Goal: Task Accomplishment & Management: Use online tool/utility

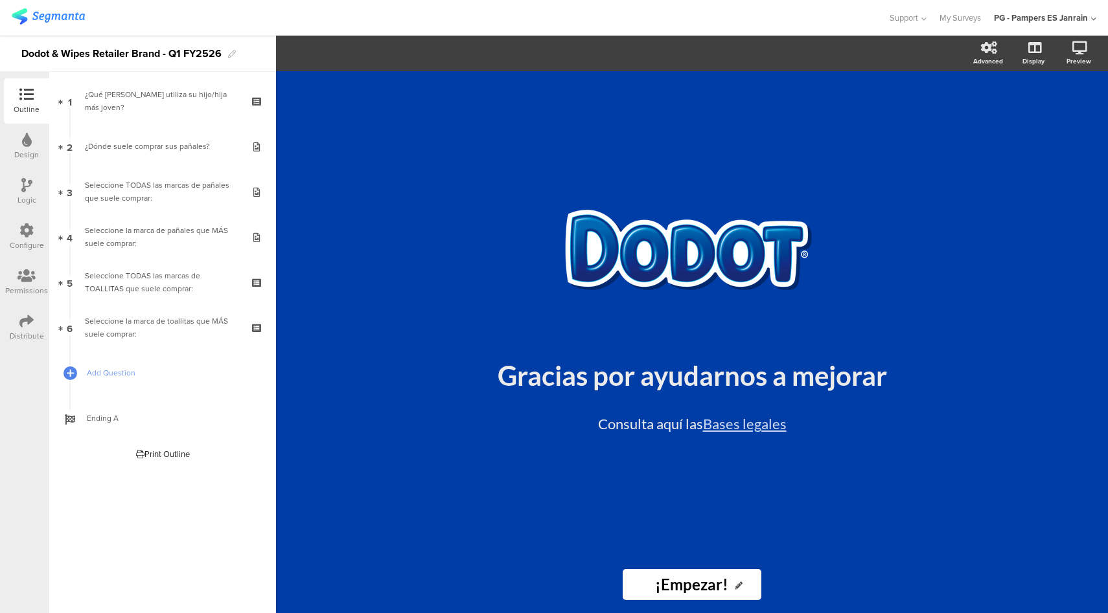
click at [17, 227] on div "Configure" at bounding box center [26, 236] width 45 height 45
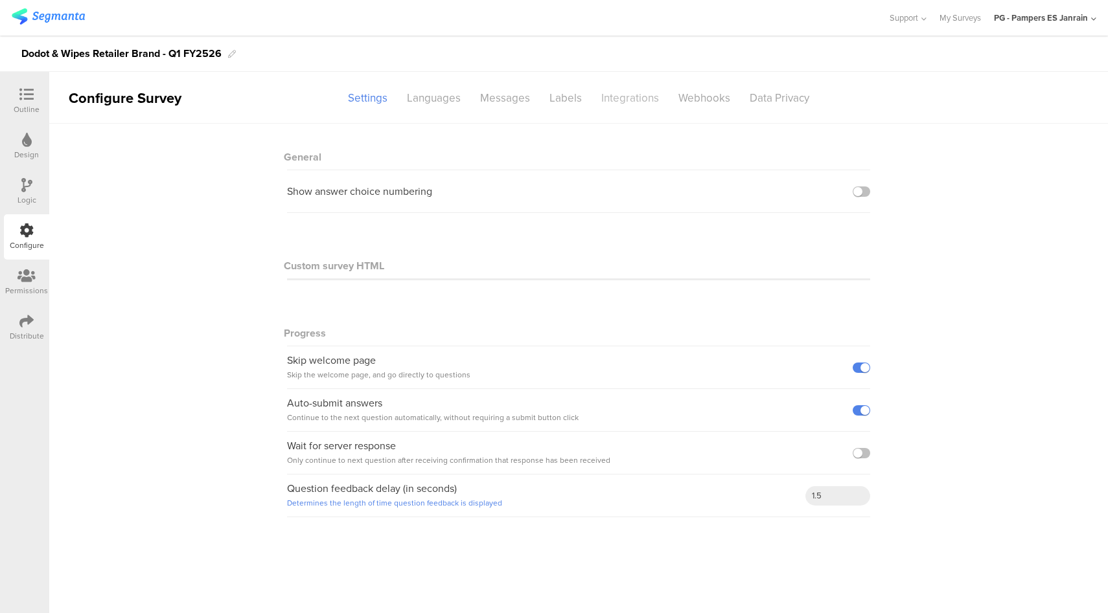
click at [650, 100] on div "Integrations" at bounding box center [629, 98] width 77 height 23
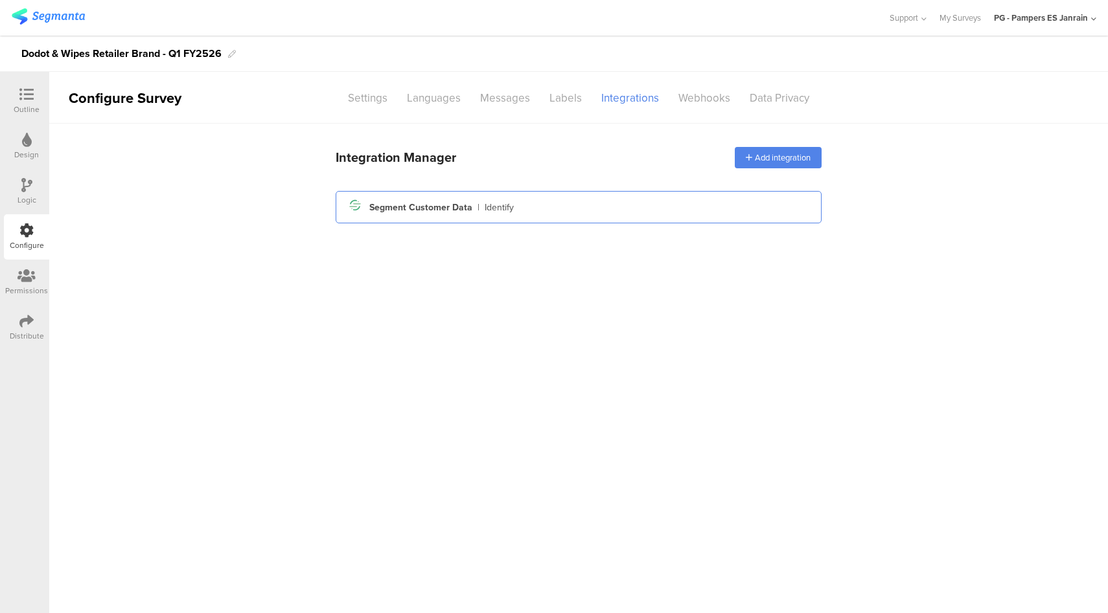
click at [568, 210] on div "Segment icon Created with Sketch. Segment Customer Data | Identify" at bounding box center [578, 207] width 465 height 22
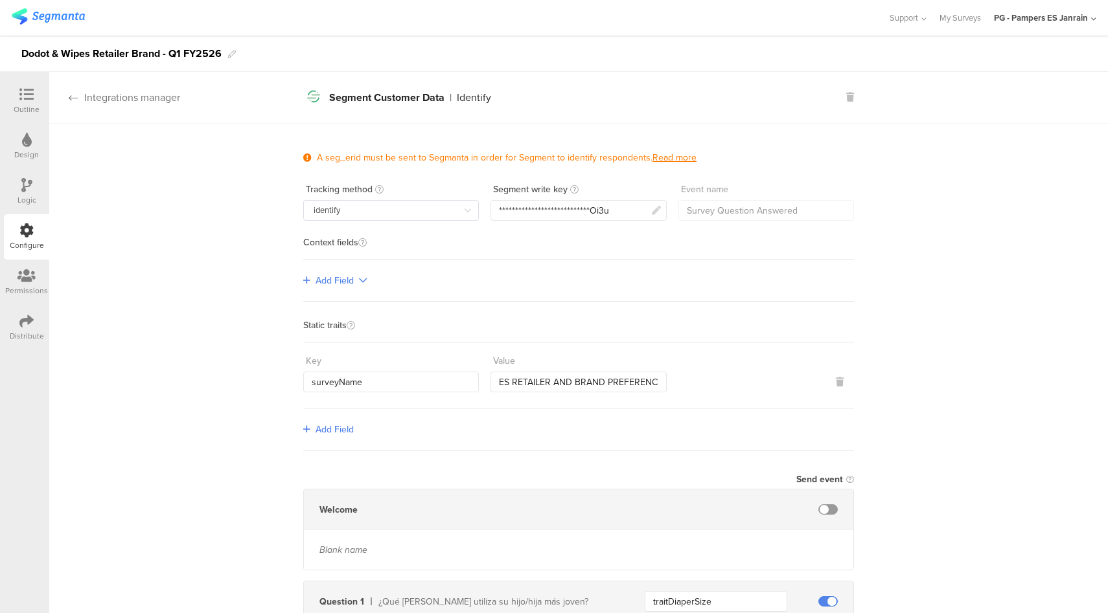
click at [117, 96] on div "Integrations manager" at bounding box center [114, 97] width 131 height 15
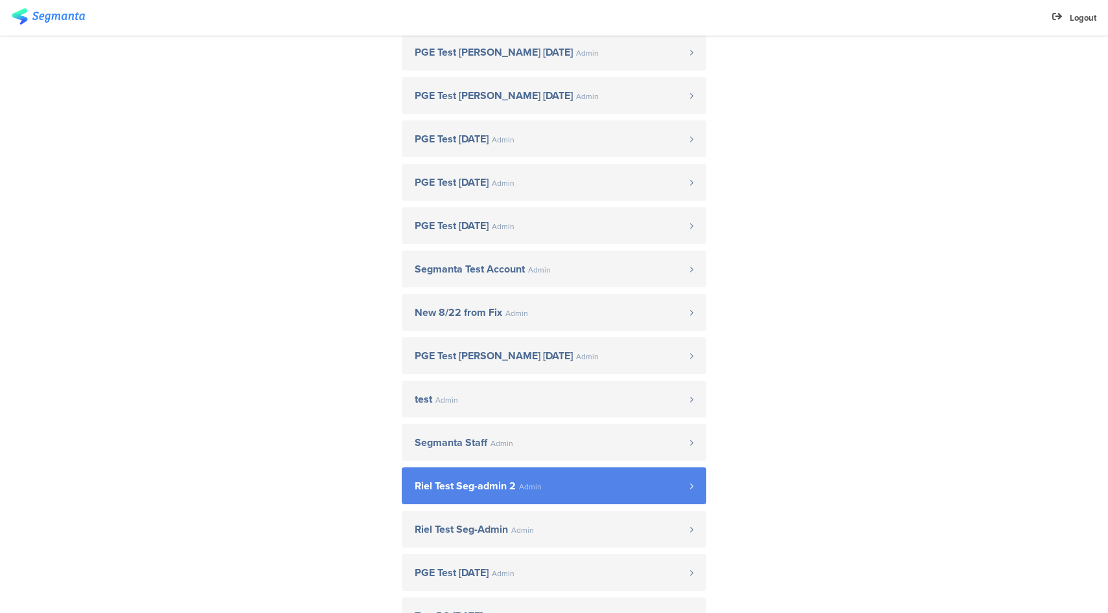
scroll to position [303, 0]
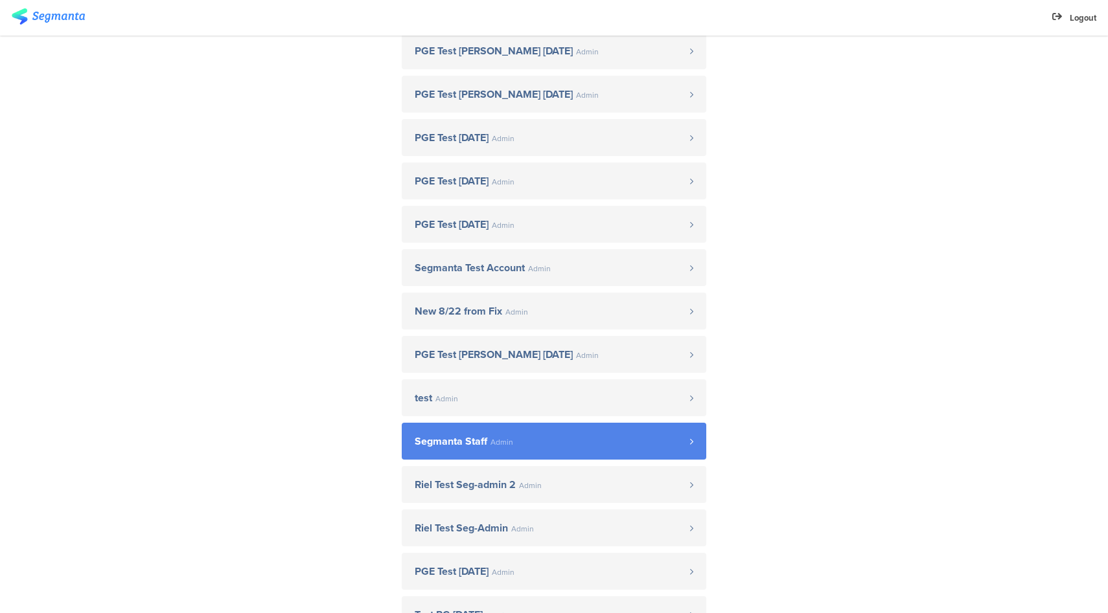
click at [509, 444] on span "Segmanta Staff Admin" at bounding box center [552, 442] width 275 height 10
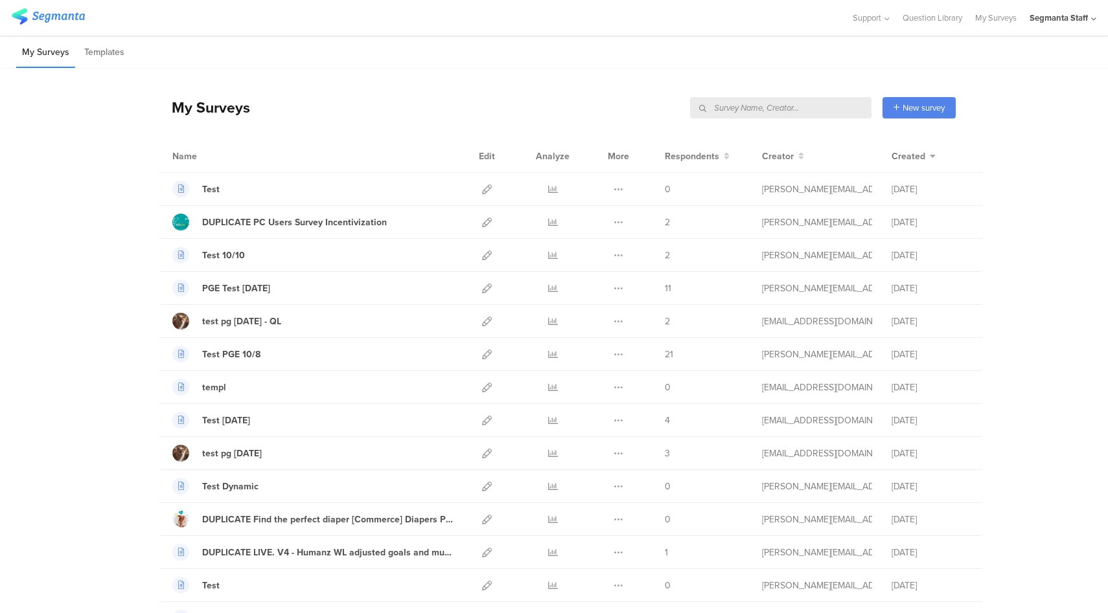
click at [1069, 9] on div "Segmanta Staff" at bounding box center [1062, 18] width 67 height 36
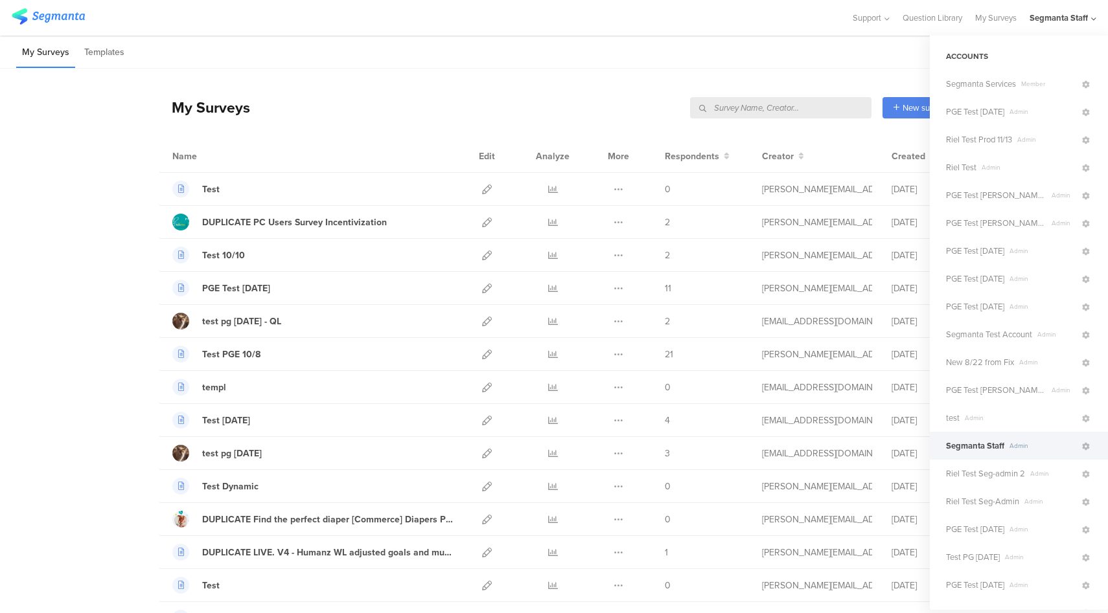
click at [607, 87] on div "My Surveys New survey Start from scratch Choose from templates" at bounding box center [557, 108] width 797 height 52
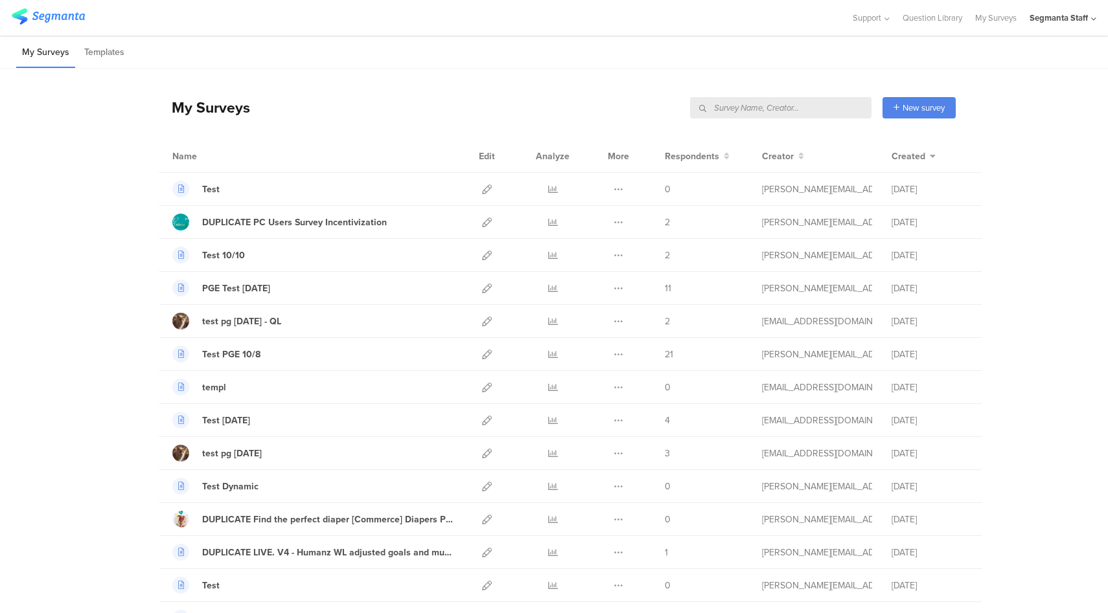
click at [1030, 65] on div "My Surveys Templates" at bounding box center [554, 52] width 1108 height 33
click at [1060, 23] on div "Segmanta Staff" at bounding box center [1058, 18] width 58 height 12
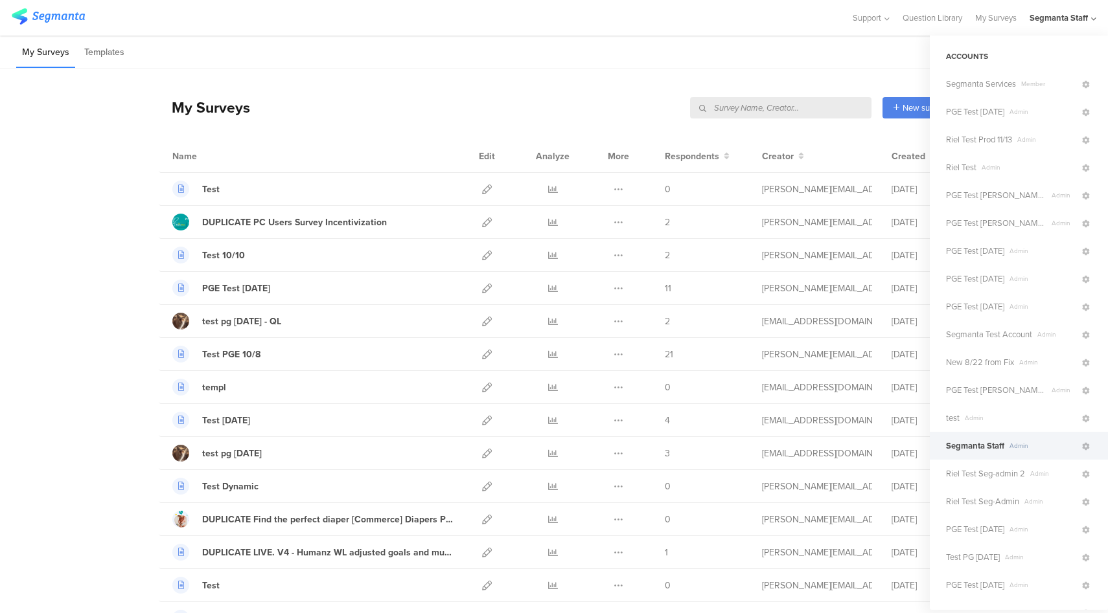
click at [715, 60] on div "My Surveys Templates" at bounding box center [554, 52] width 1108 height 33
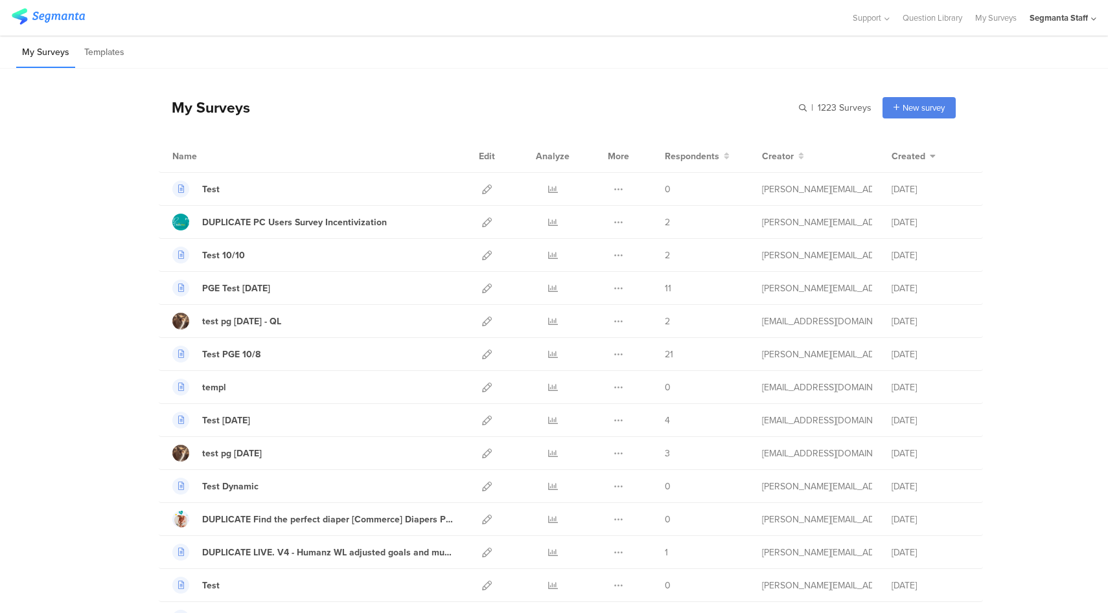
click at [830, 108] on input "text" at bounding box center [780, 107] width 181 height 21
click at [830, 107] on input "text" at bounding box center [780, 107] width 181 height 21
click at [482, 188] on icon at bounding box center [487, 190] width 10 height 10
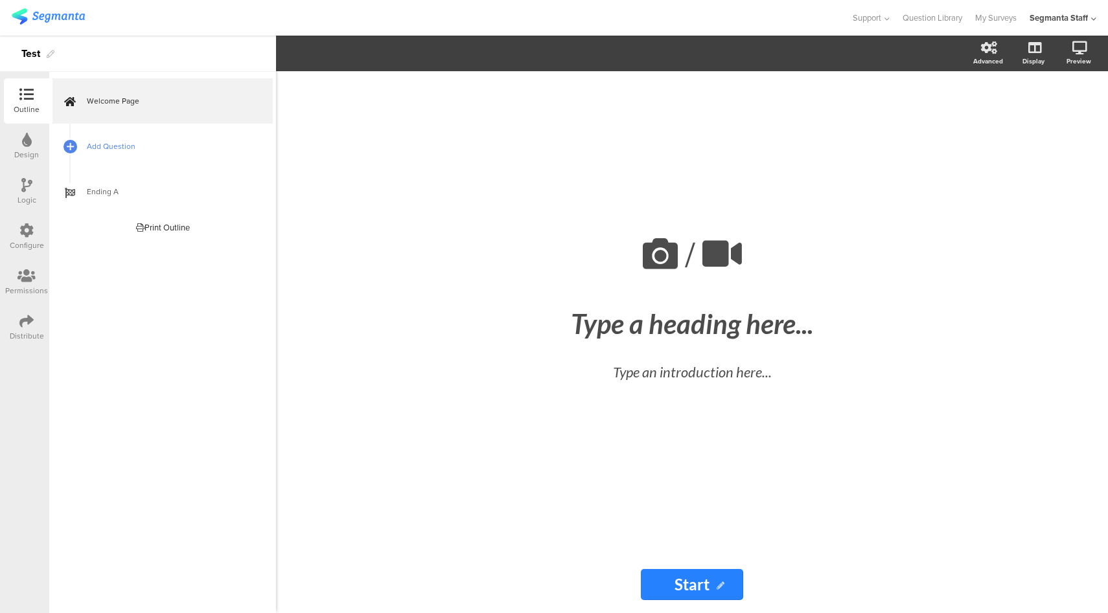
click at [168, 152] on span "Add Question" at bounding box center [170, 146] width 166 height 13
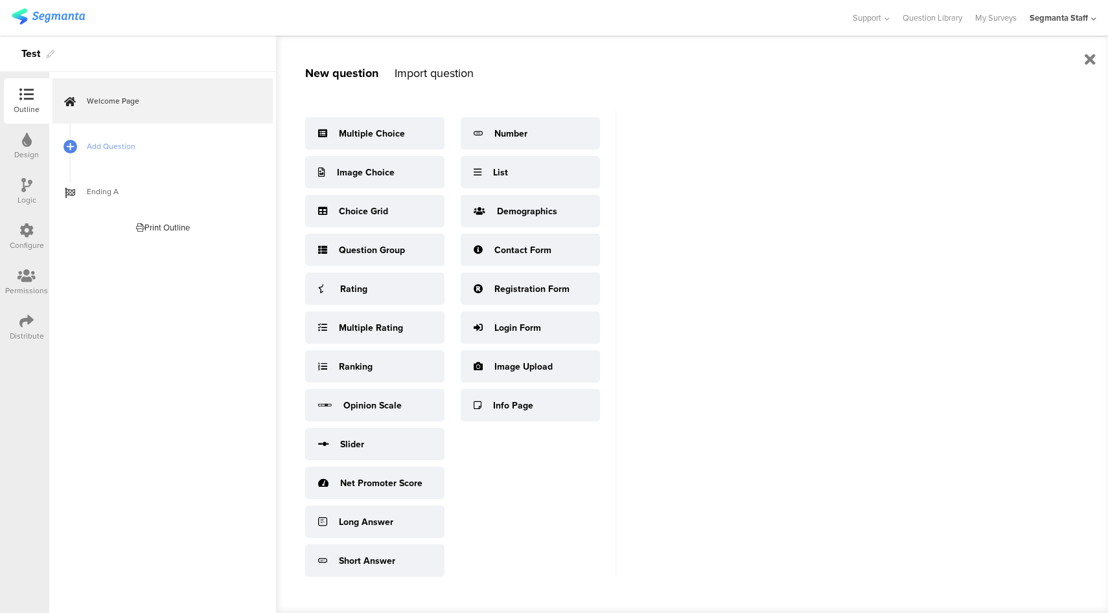
click at [454, 134] on div "Multiple Choice Image Choice Choice Grid Question Group Rating Multiple Rating …" at bounding box center [460, 344] width 311 height 466
click at [407, 135] on div "Multiple Choice" at bounding box center [374, 133] width 139 height 32
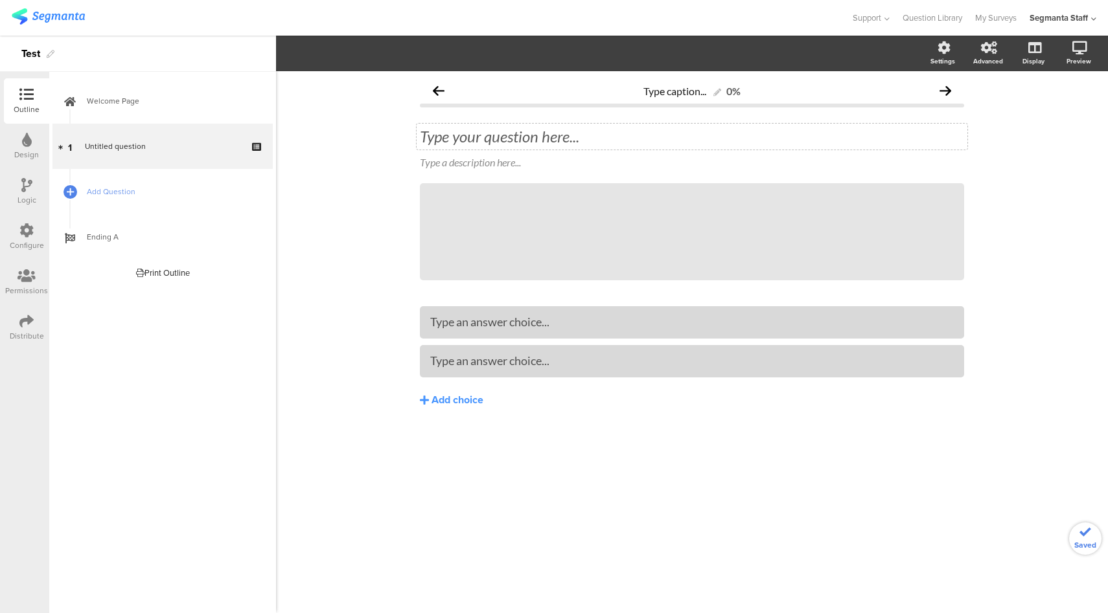
click at [515, 139] on div "Type your question here..." at bounding box center [692, 136] width 544 height 19
click at [533, 323] on div "Yello" at bounding box center [691, 322] width 523 height 15
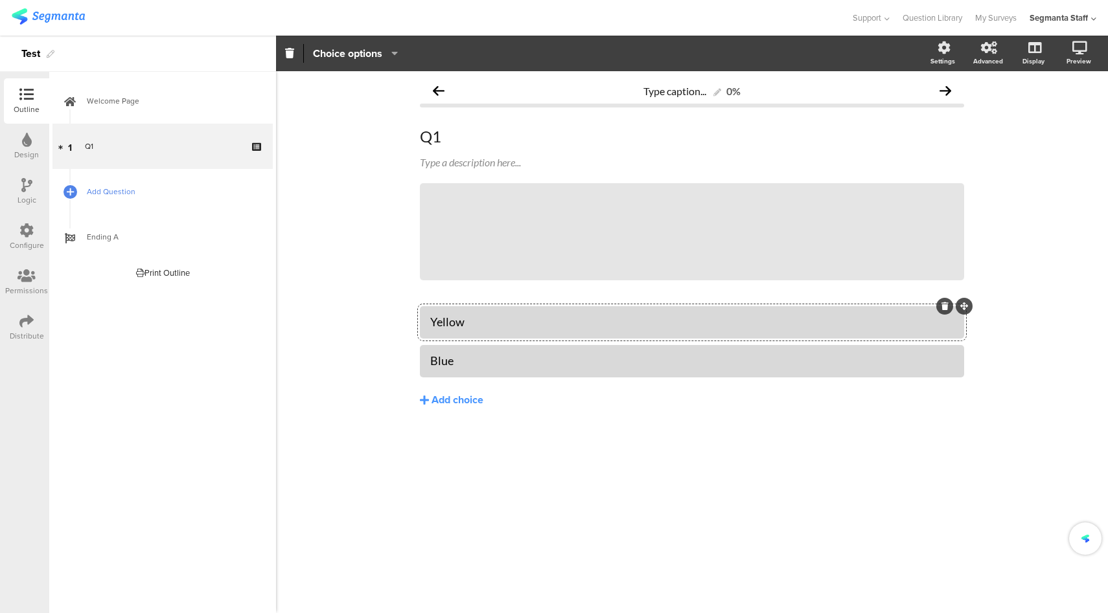
click at [110, 176] on link "Add Question" at bounding box center [162, 191] width 220 height 45
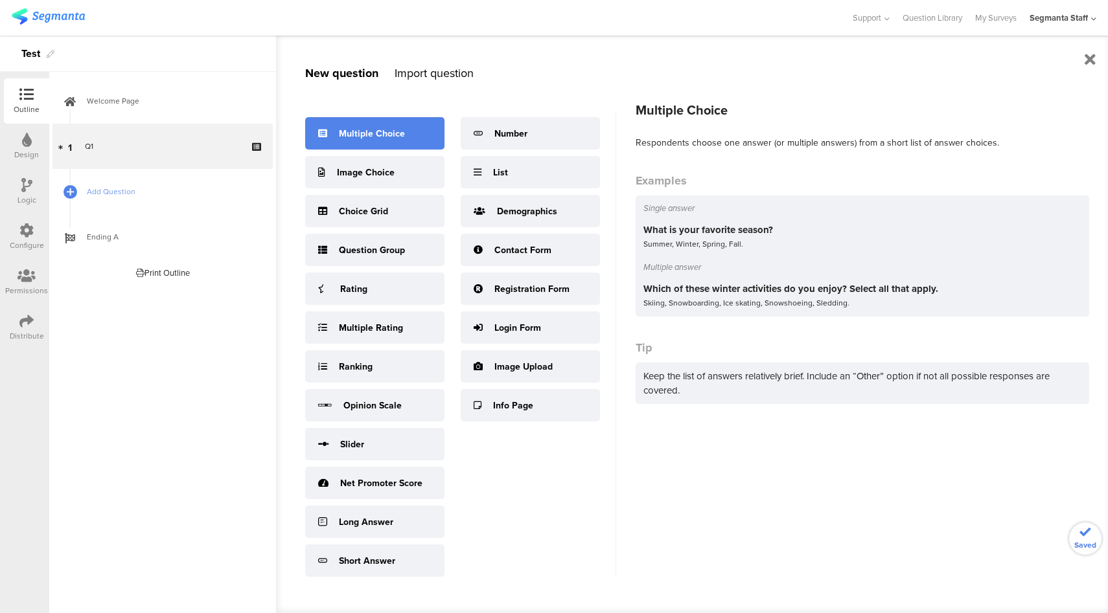
click at [398, 129] on div "Multiple Choice" at bounding box center [372, 134] width 66 height 14
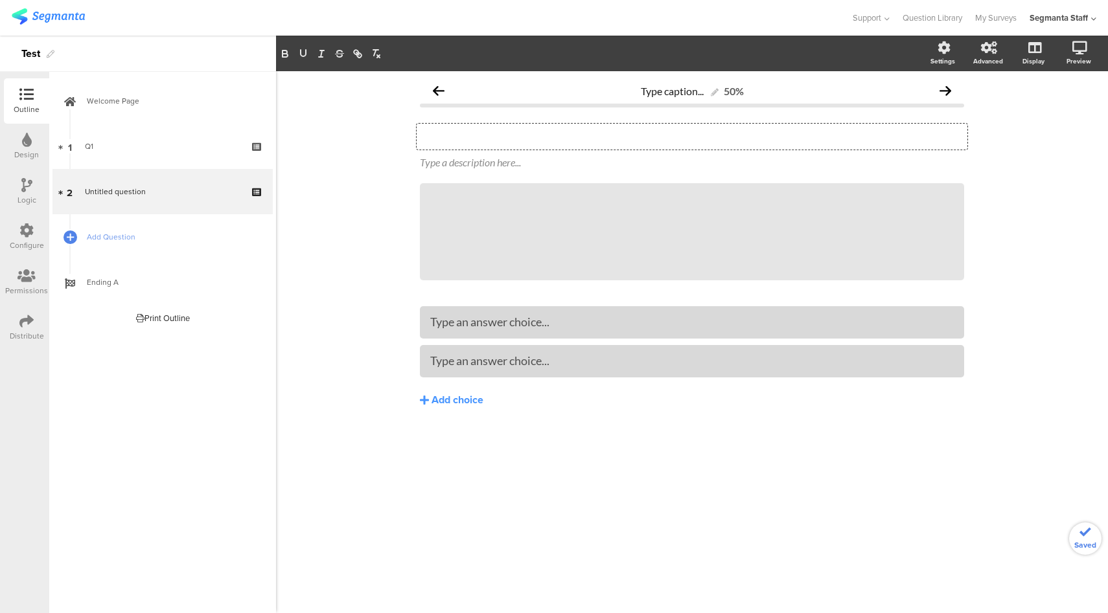
click at [485, 134] on div "Type your question here..." at bounding box center [691, 137] width 551 height 26
click at [532, 323] on div "Orang" at bounding box center [691, 322] width 523 height 15
click at [25, 329] on div at bounding box center [26, 322] width 14 height 16
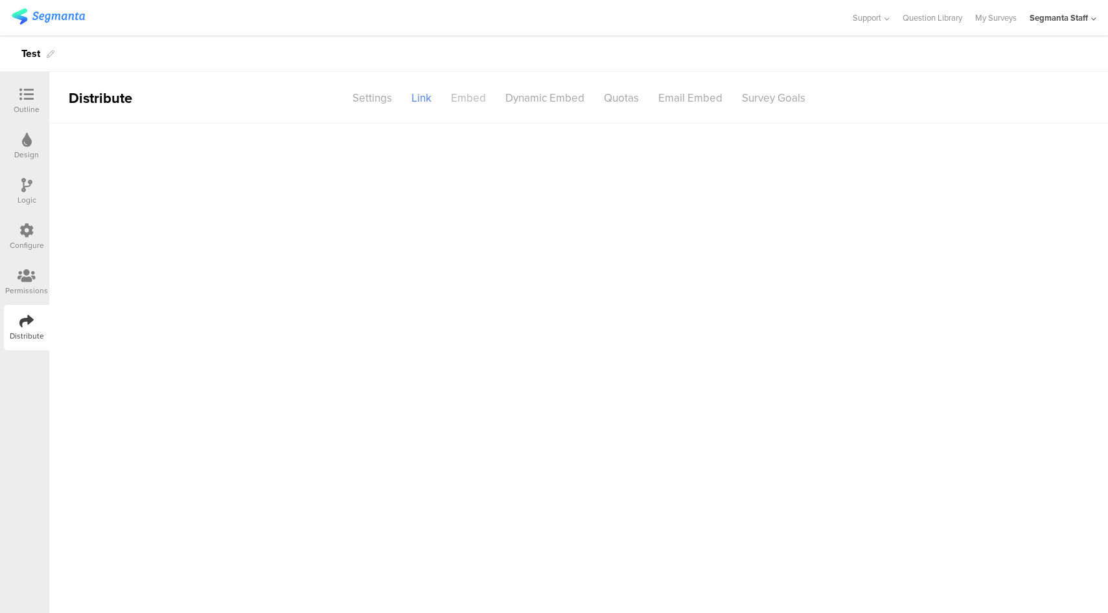
click at [470, 103] on div "Embed" at bounding box center [468, 98] width 54 height 23
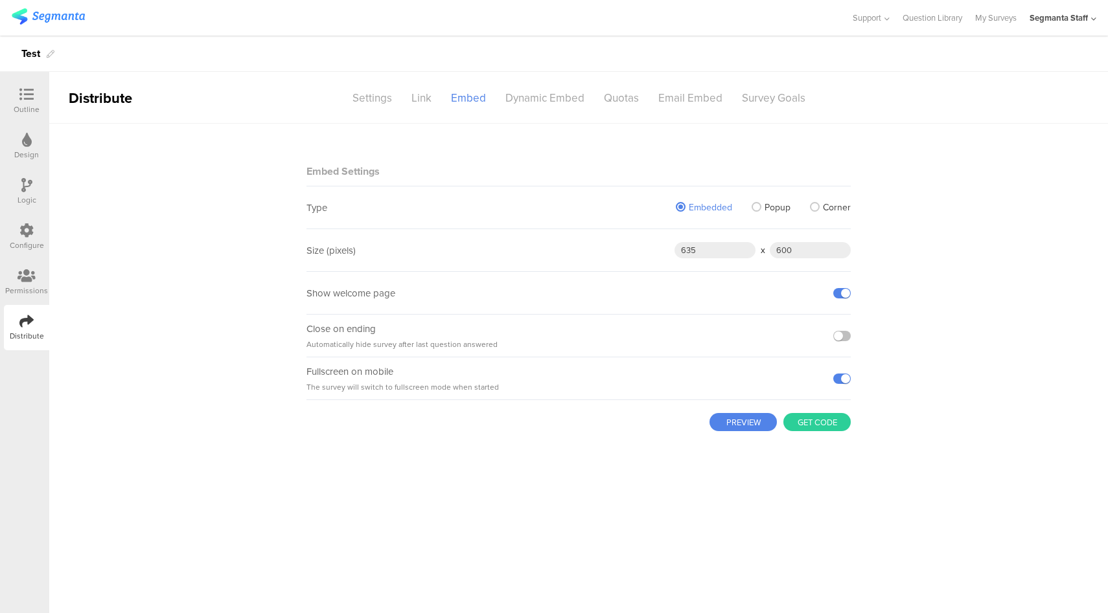
click at [808, 420] on button "Get code" at bounding box center [816, 422] width 67 height 18
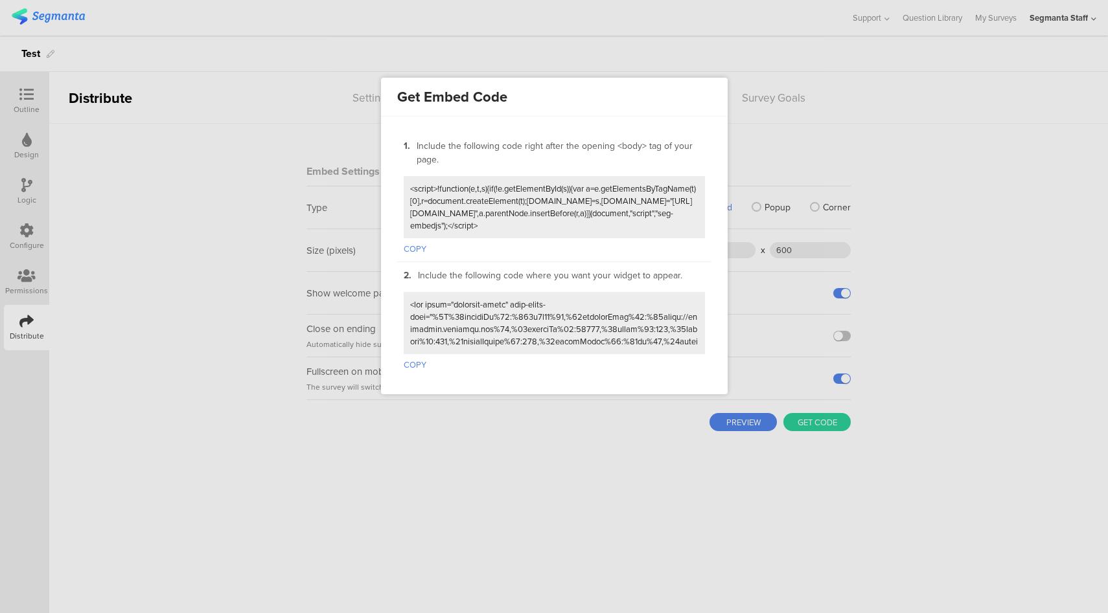
click at [418, 245] on button "COPY" at bounding box center [415, 246] width 23 height 17
click at [420, 357] on button "COPY" at bounding box center [415, 362] width 23 height 17
drag, startPoint x: 578, startPoint y: 438, endPoint x: 586, endPoint y: 433, distance: 9.2
click at [579, 438] on div at bounding box center [554, 306] width 1108 height 613
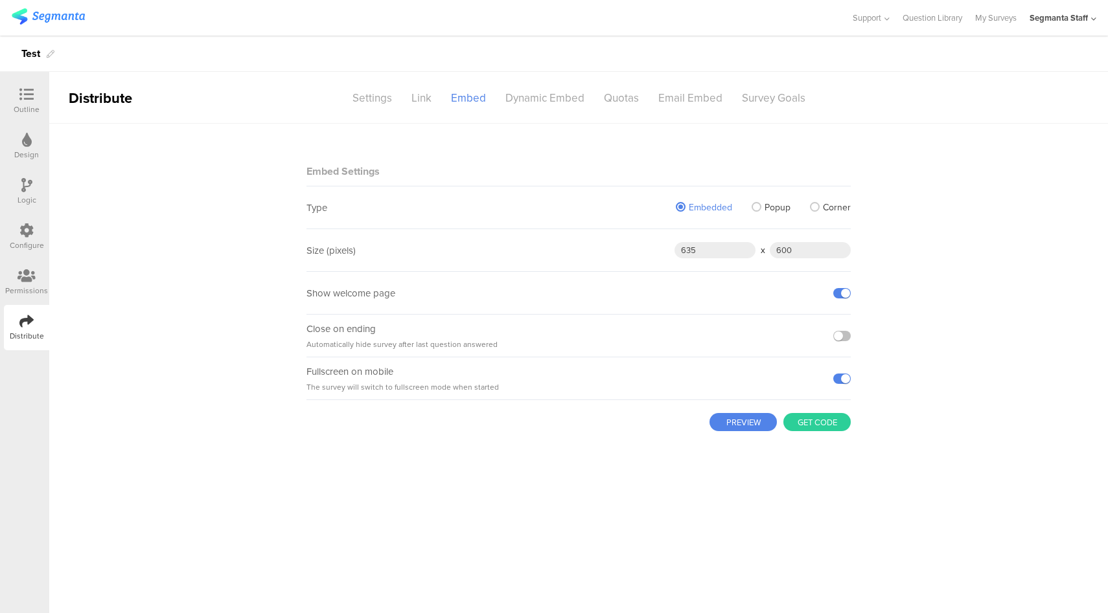
click at [782, 211] on span "Popup" at bounding box center [777, 208] width 26 height 14
click at [0, 0] on input "Popup" at bounding box center [0, 0] width 0 height 0
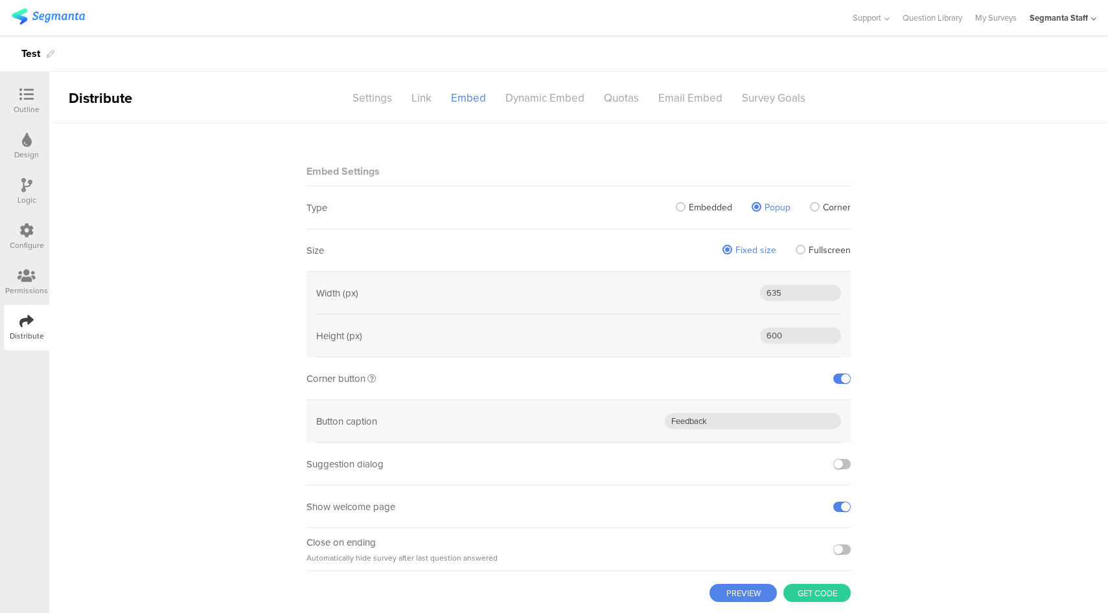
scroll to position [30, 0]
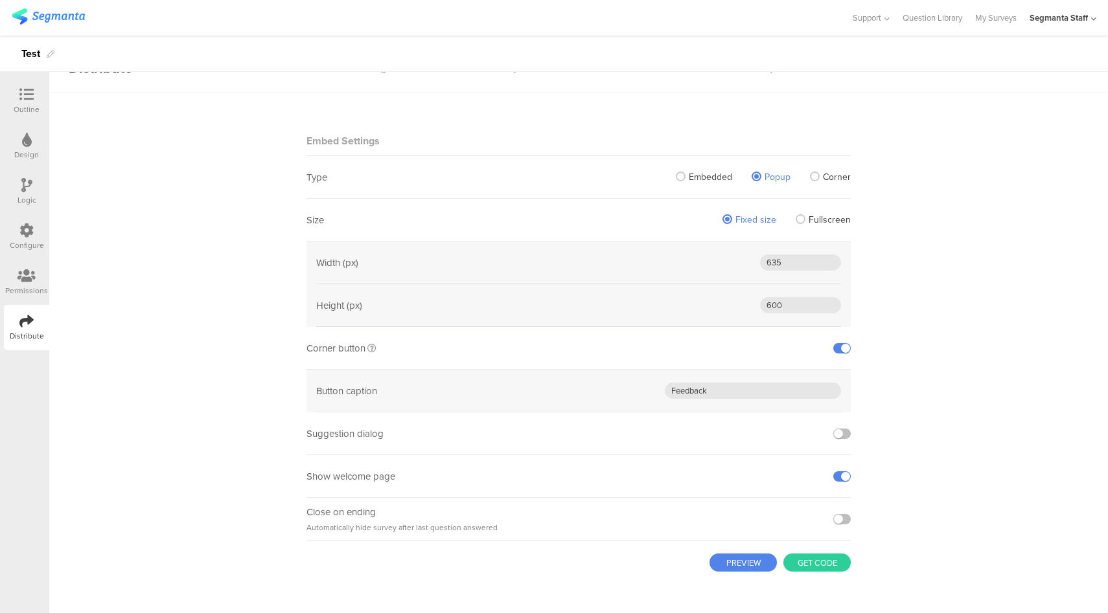
click at [799, 564] on button "Get code" at bounding box center [816, 563] width 67 height 18
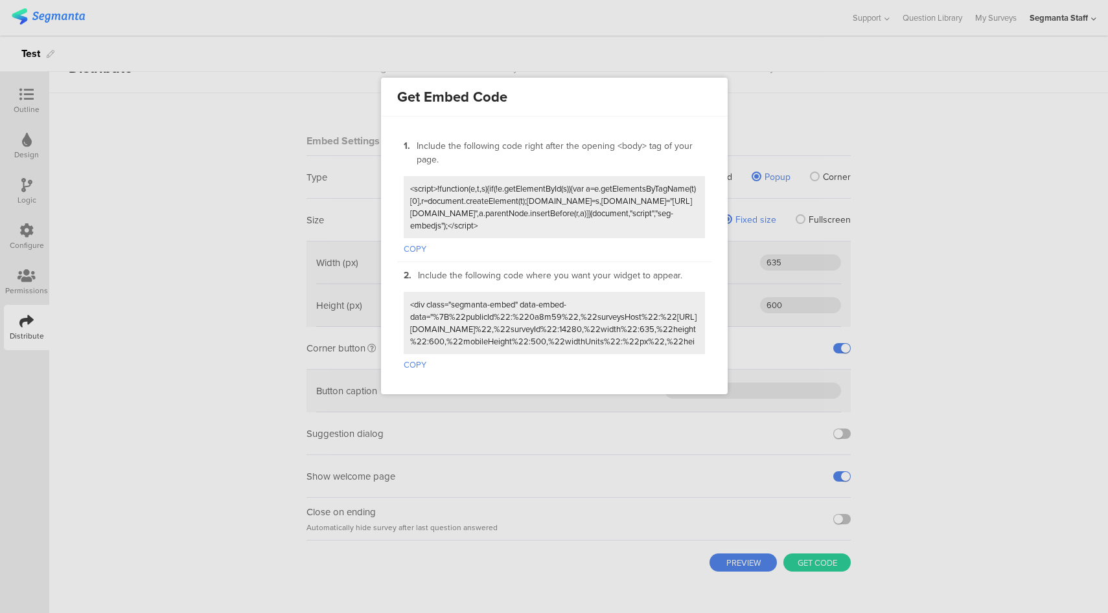
click at [413, 354] on button "COPY" at bounding box center [415, 362] width 23 height 17
click at [843, 87] on div at bounding box center [554, 306] width 1108 height 613
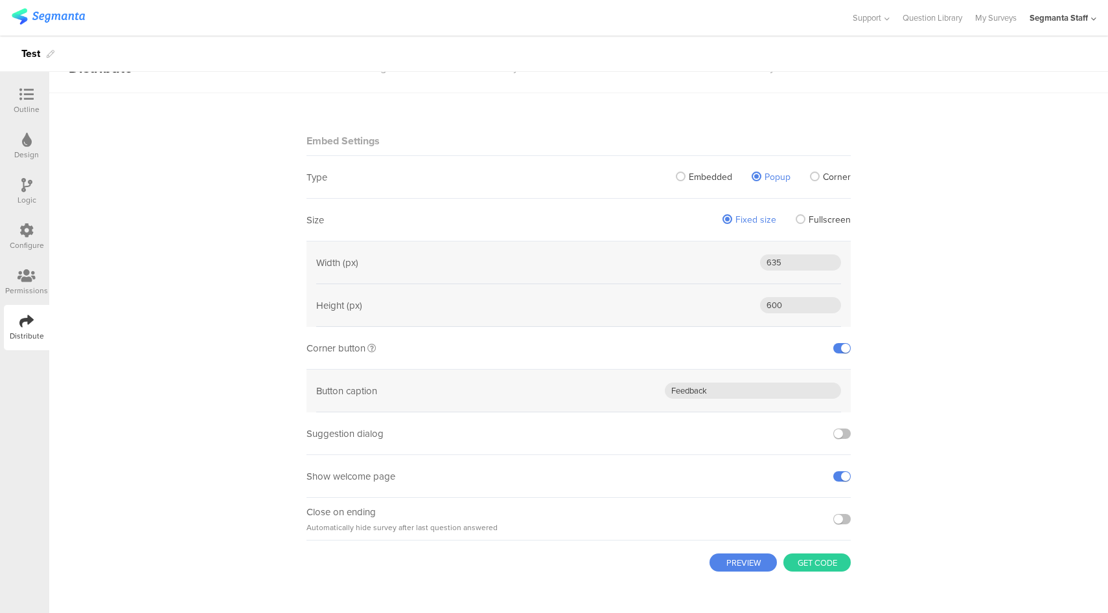
click at [718, 562] on button "PREVIEW" at bounding box center [742, 563] width 67 height 18
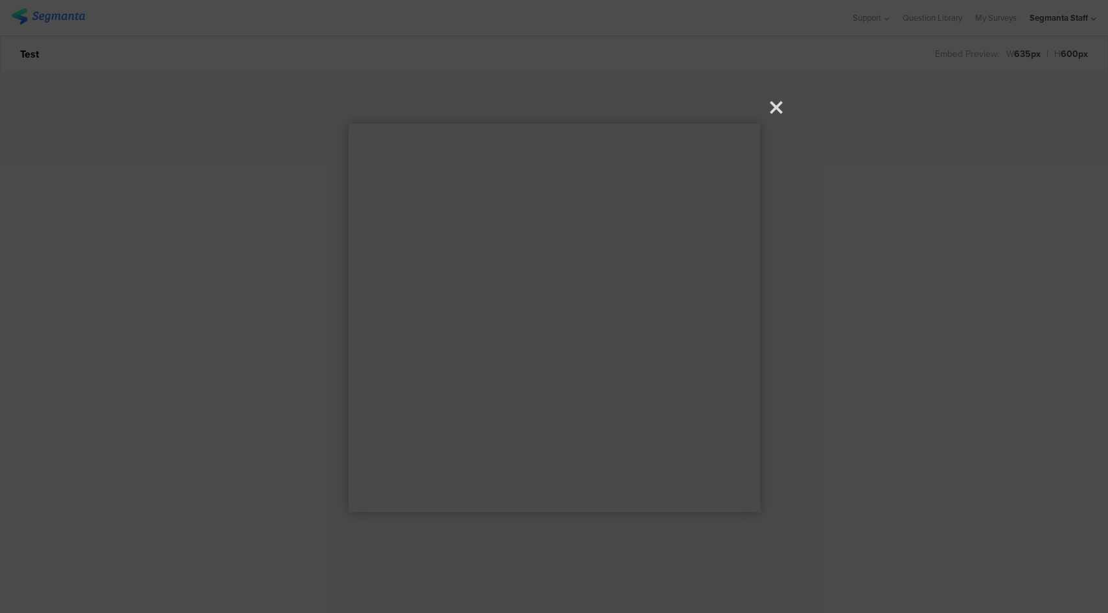
click at [772, 111] on icon at bounding box center [775, 107] width 13 height 13
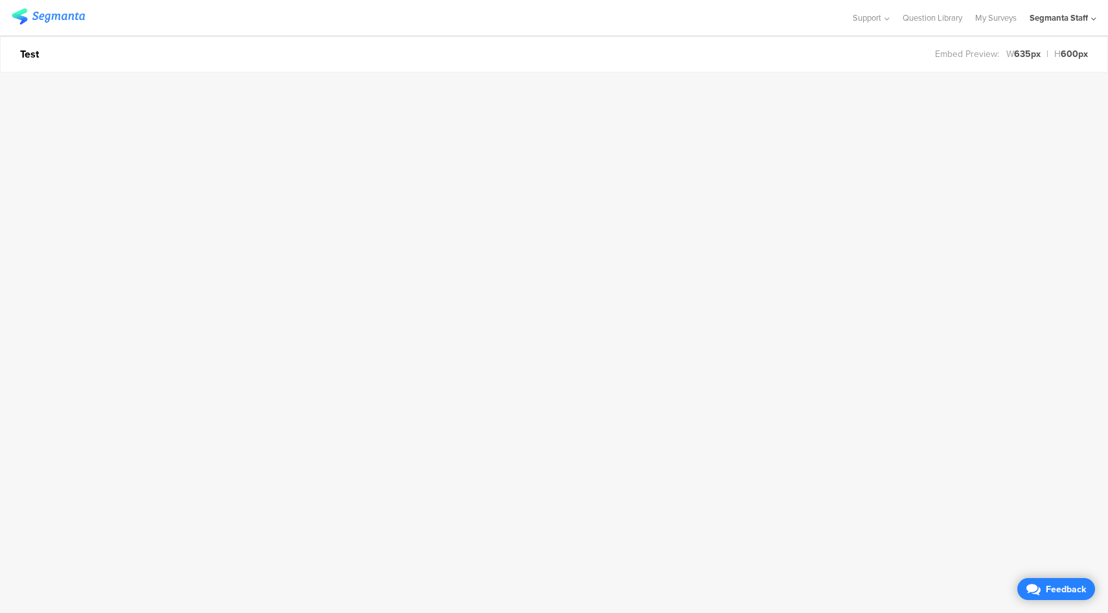
click at [1076, 19] on div "Segmanta Staff" at bounding box center [1058, 18] width 58 height 12
click at [1082, 449] on icon at bounding box center [1086, 447] width 8 height 8
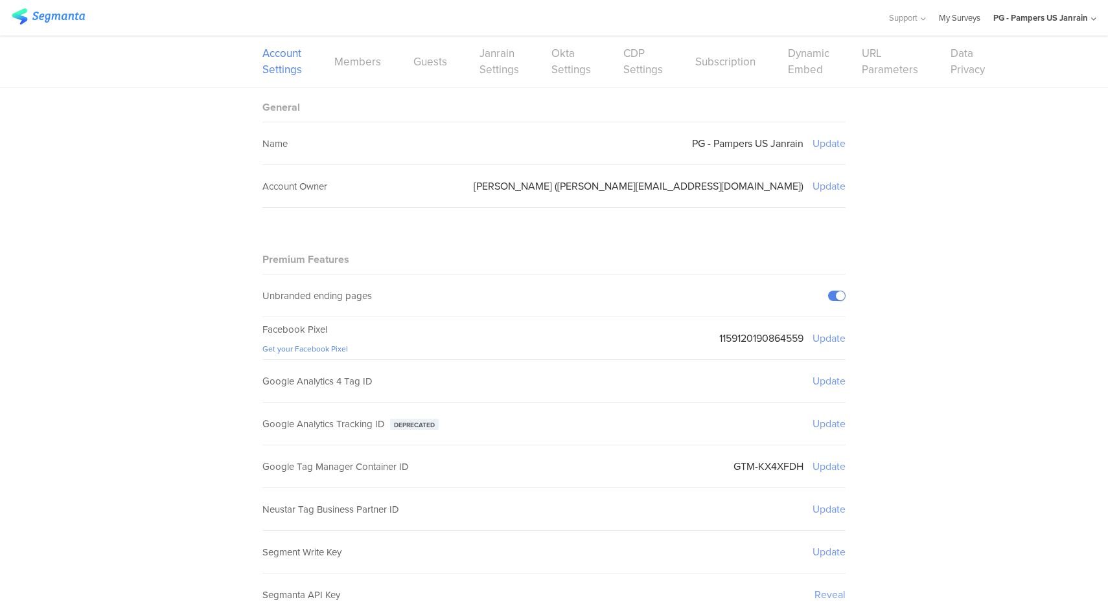
click at [963, 17] on link "My Surveys" at bounding box center [959, 18] width 41 height 36
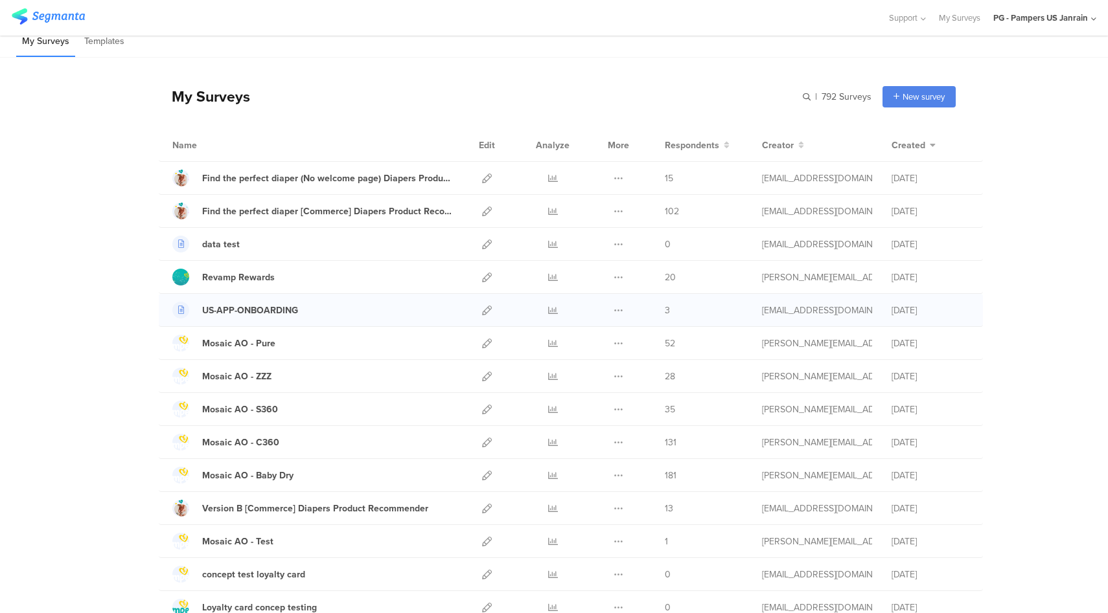
scroll to position [24, 0]
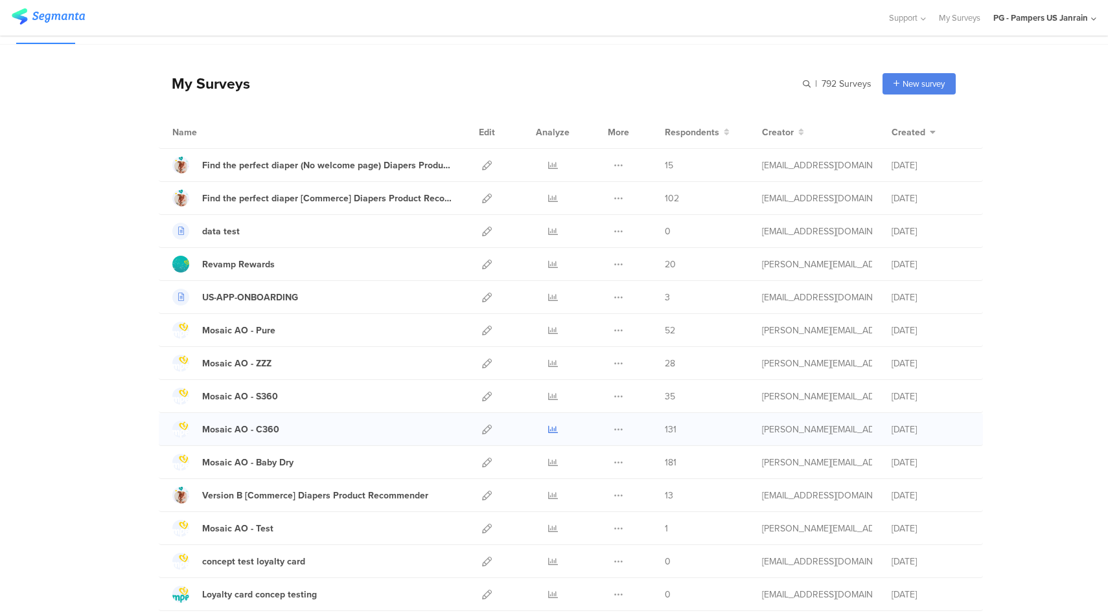
click at [548, 431] on icon at bounding box center [553, 430] width 10 height 10
